Goal: Information Seeking & Learning: Find contact information

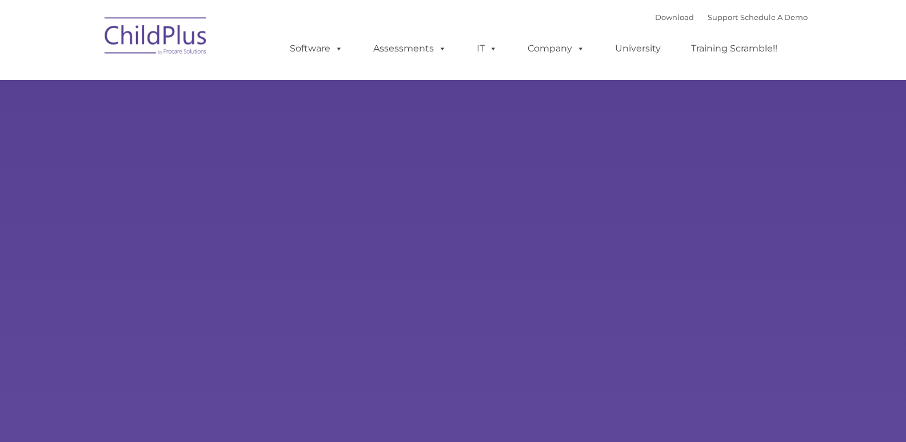
type input ""
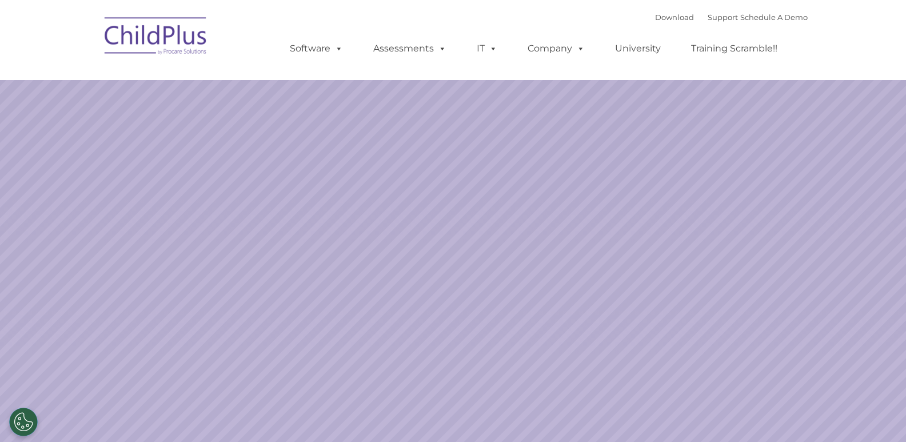
select select "MEDIUM"
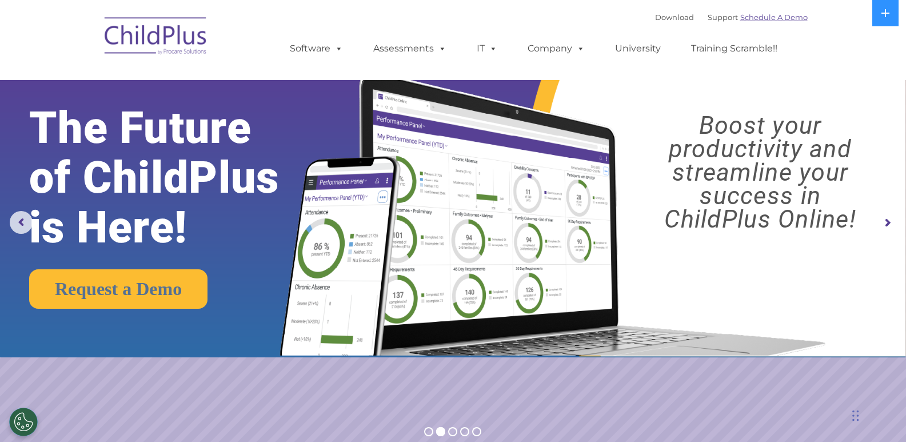
click at [752, 21] on link "Schedule A Demo" at bounding box center [773, 17] width 67 height 9
click at [752, 15] on link "Schedule A Demo" at bounding box center [773, 17] width 67 height 9
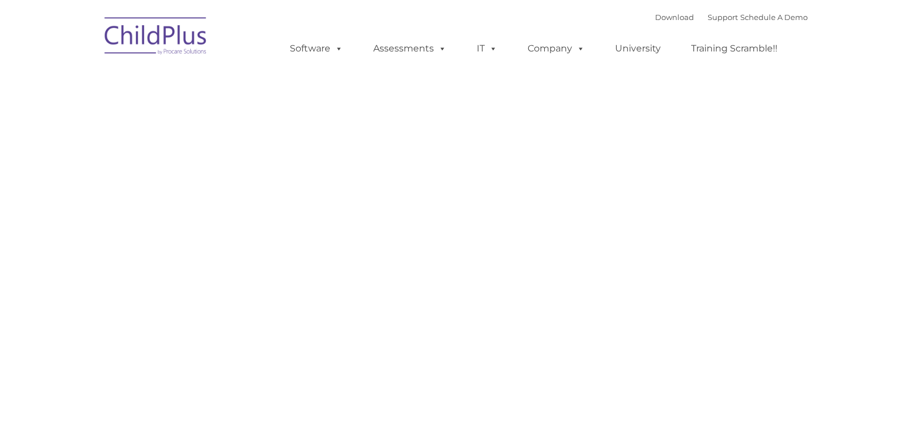
type input ""
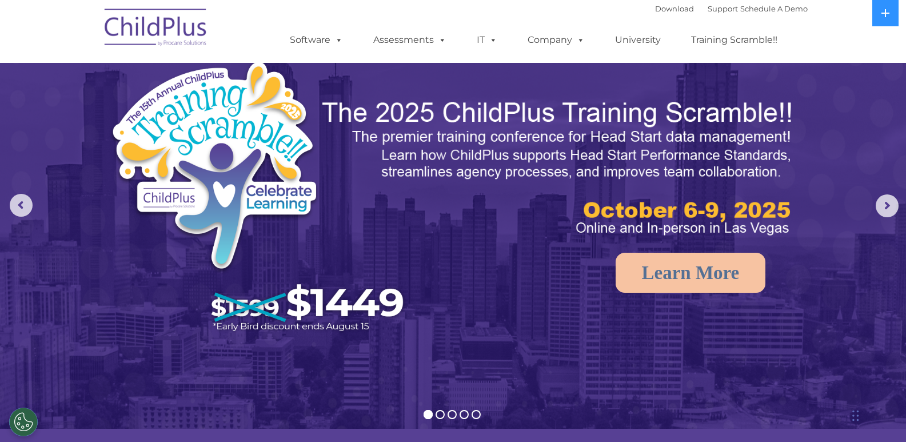
click at [169, 26] on img at bounding box center [156, 29] width 114 height 57
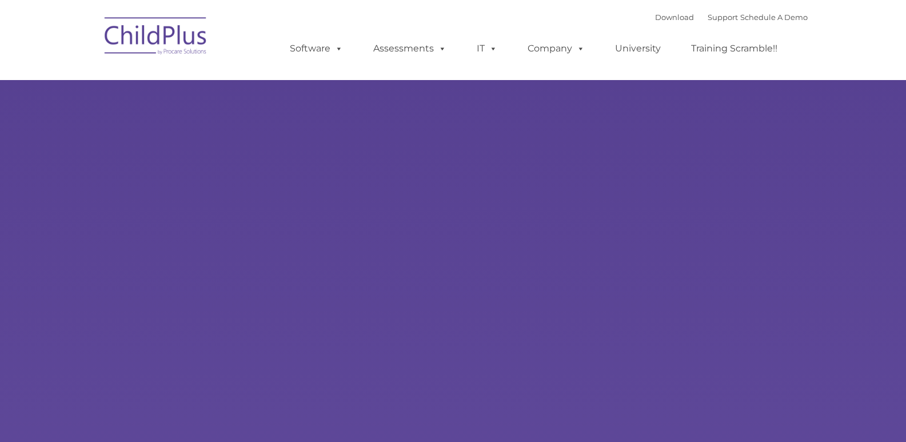
type input ""
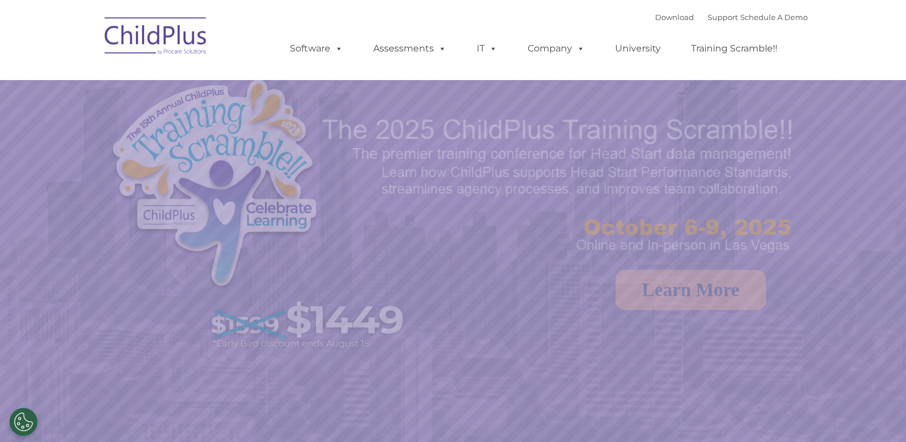
select select "MEDIUM"
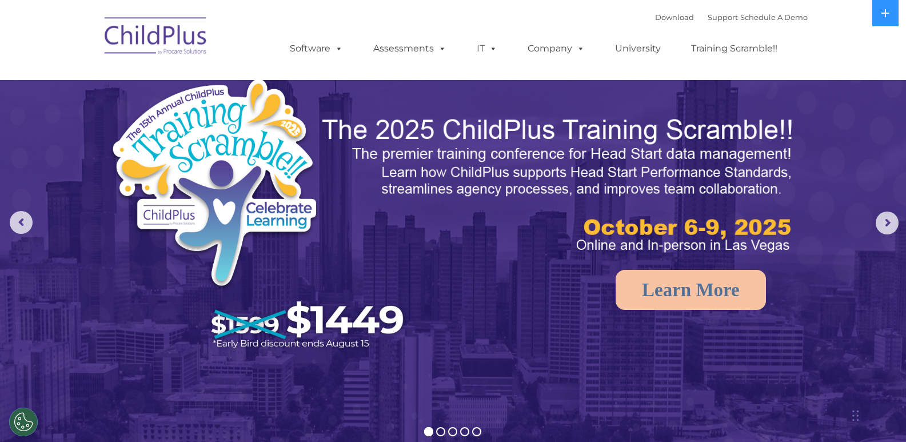
drag, startPoint x: 904, startPoint y: 74, endPoint x: 909, endPoint y: 125, distance: 51.6
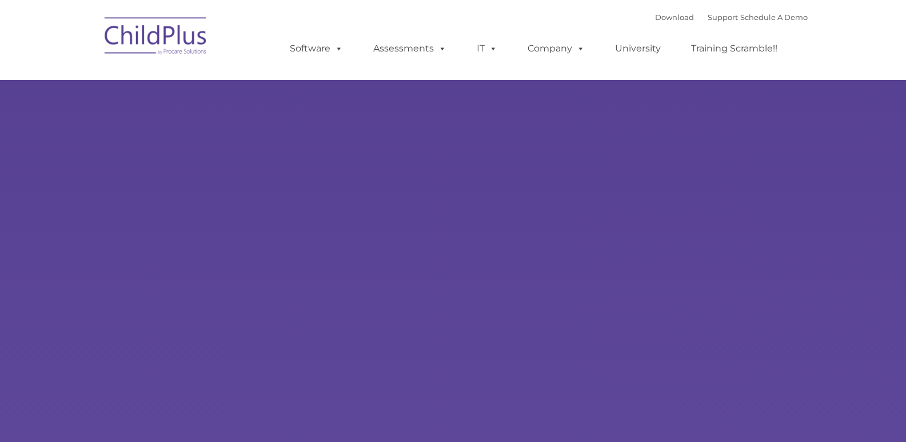
type input ""
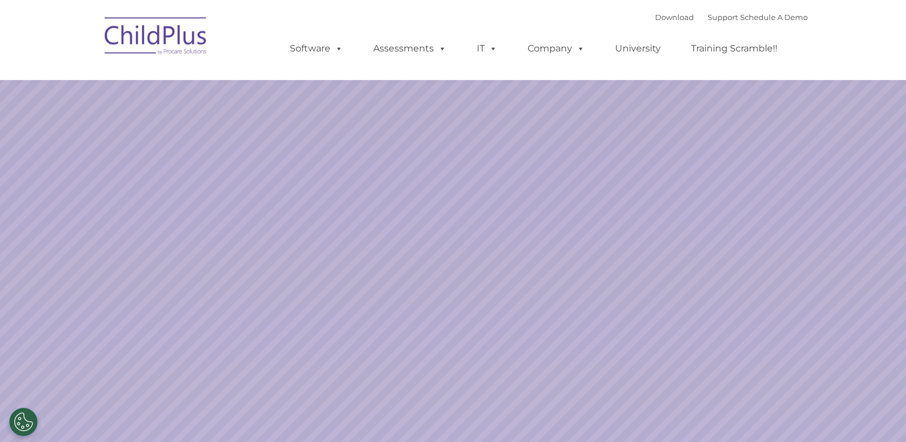
select select "MEDIUM"
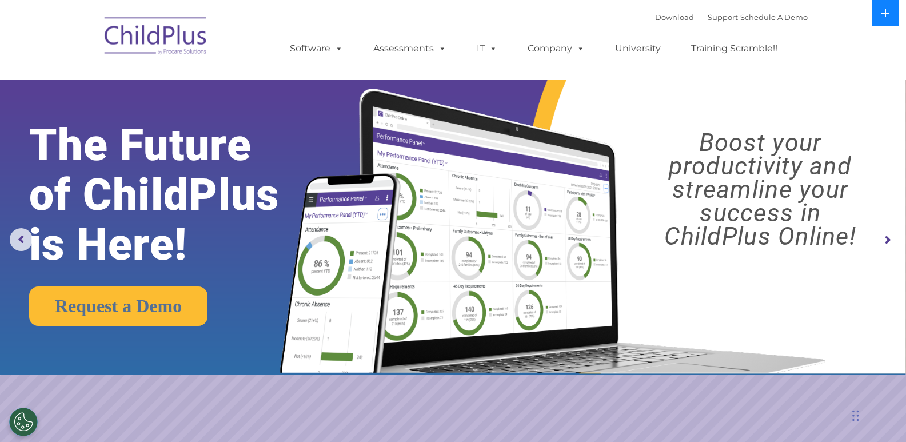
click at [880, 23] on button at bounding box center [885, 13] width 26 height 26
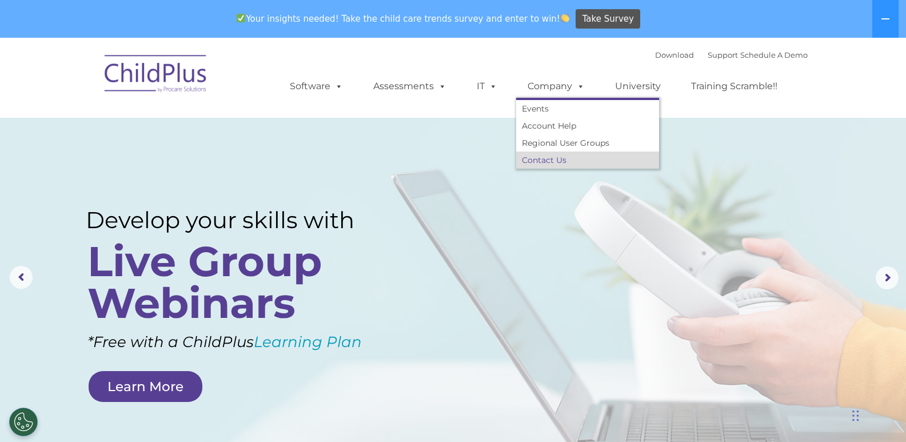
click at [550, 163] on link "Contact Us" at bounding box center [587, 159] width 143 height 17
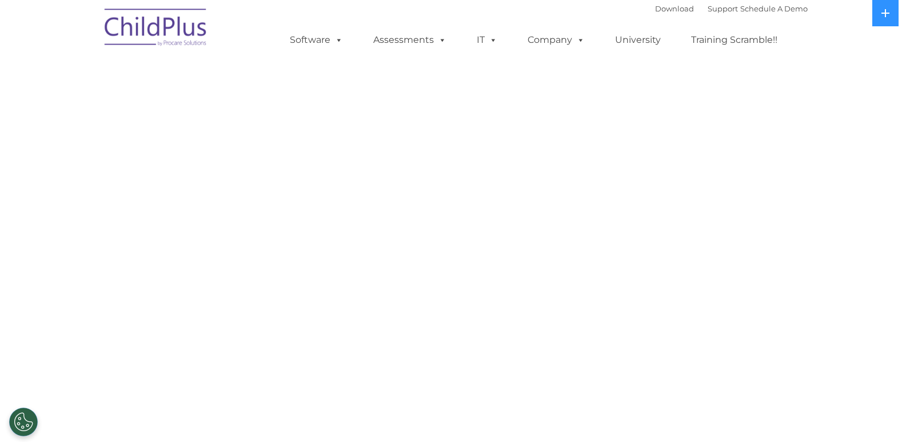
select select "MEDIUM"
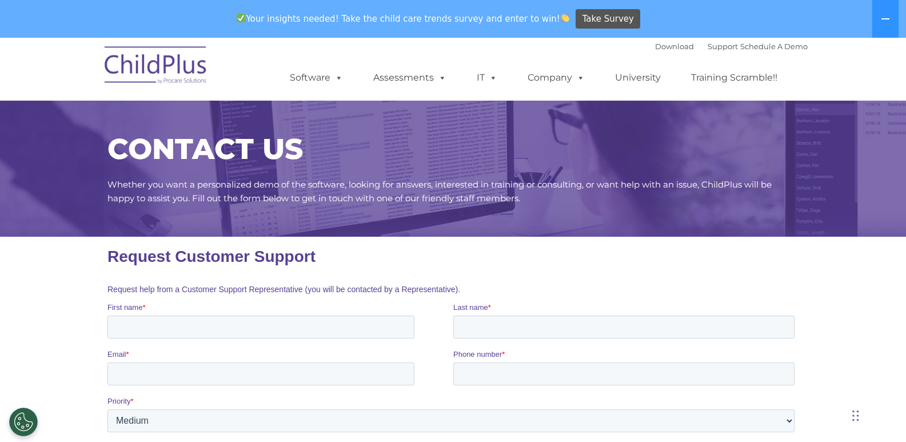
click at [175, 66] on img at bounding box center [156, 66] width 114 height 57
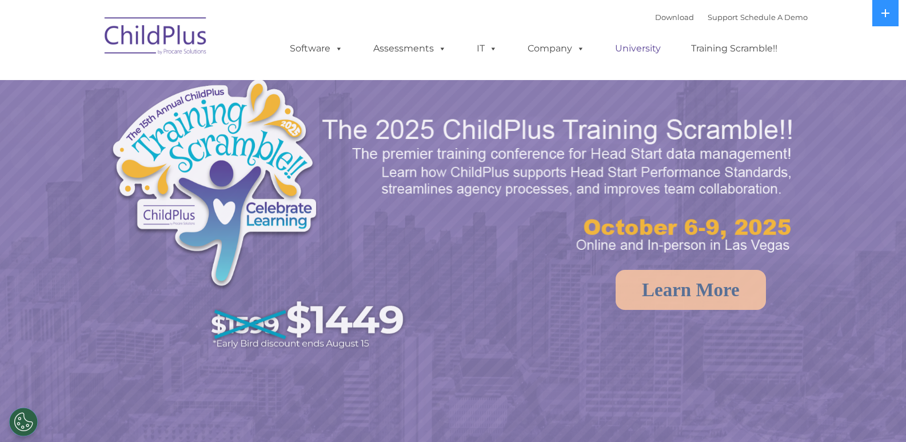
select select "MEDIUM"
